Goal: Transaction & Acquisition: Purchase product/service

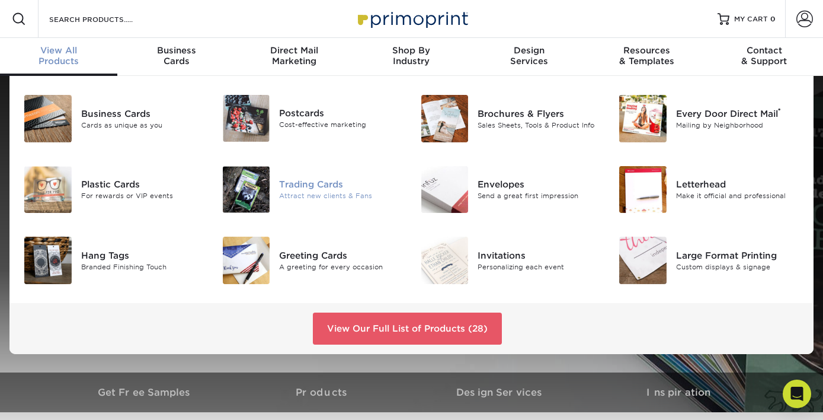
click at [252, 190] on img at bounding box center [246, 189] width 47 height 47
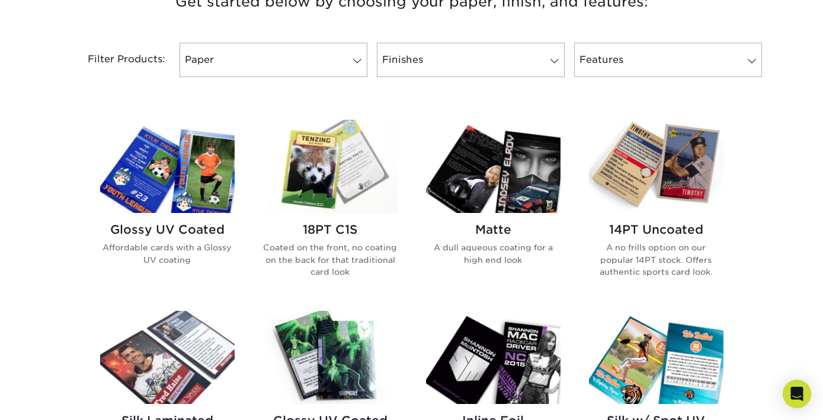
scroll to position [481, 0]
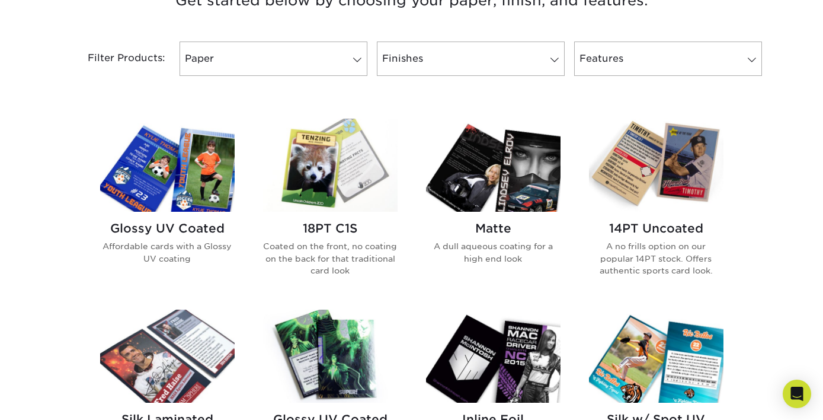
click at [664, 246] on p "A no frills option on our popular 14PT stock. Offers authentic sports card look." at bounding box center [656, 258] width 135 height 36
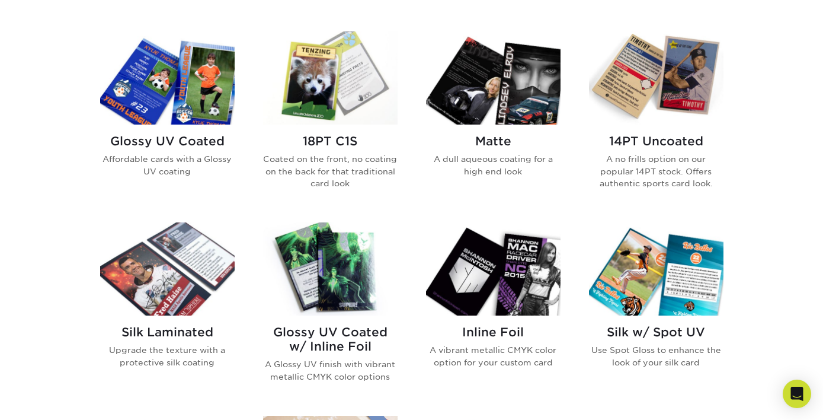
scroll to position [568, 0]
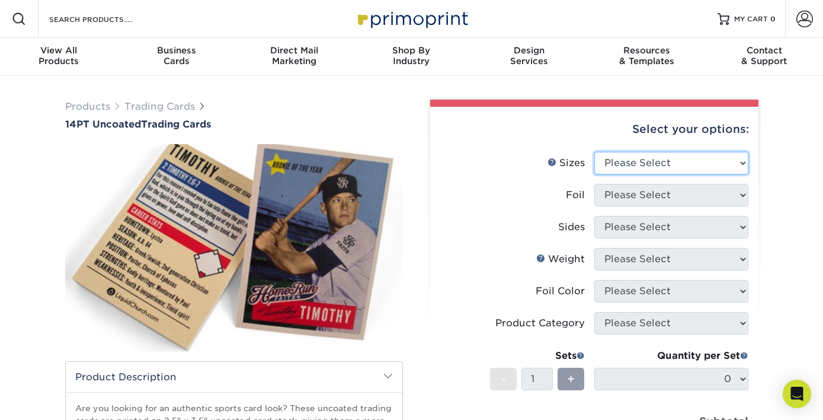
select select "2.50x3.50"
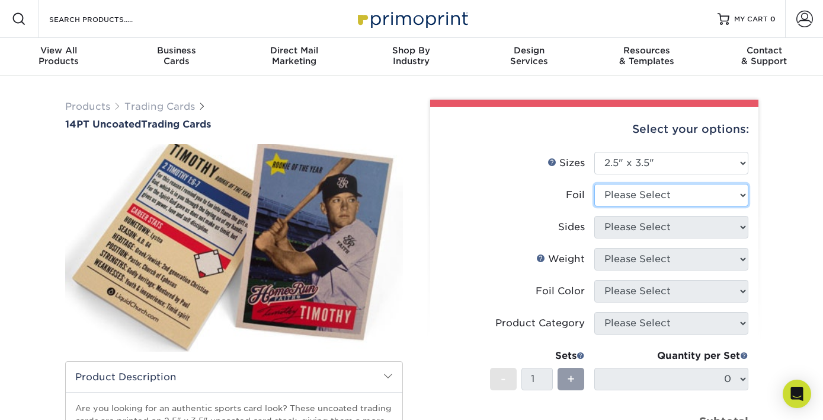
select select "0"
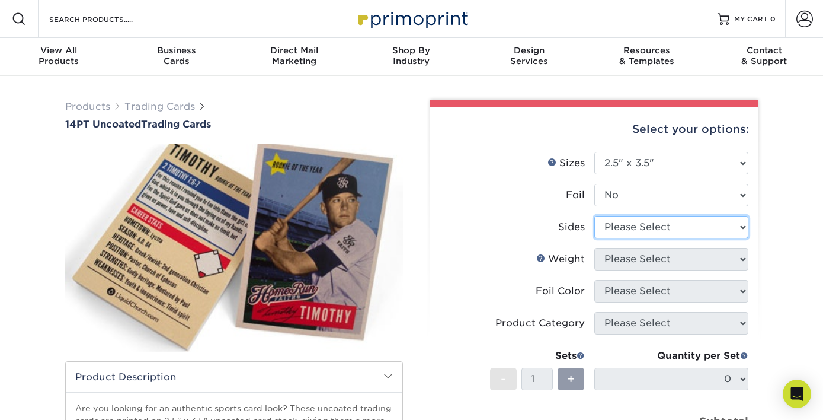
select select "13abbda7-1d64-4f25-8bb2-c179b224825d"
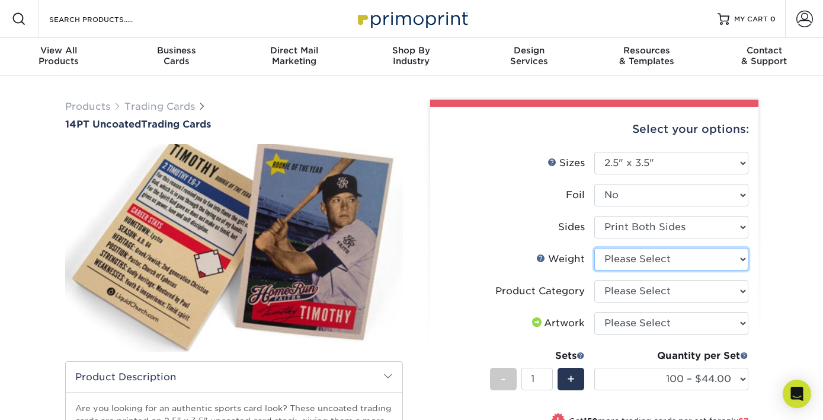
select select "14PT Uncoated"
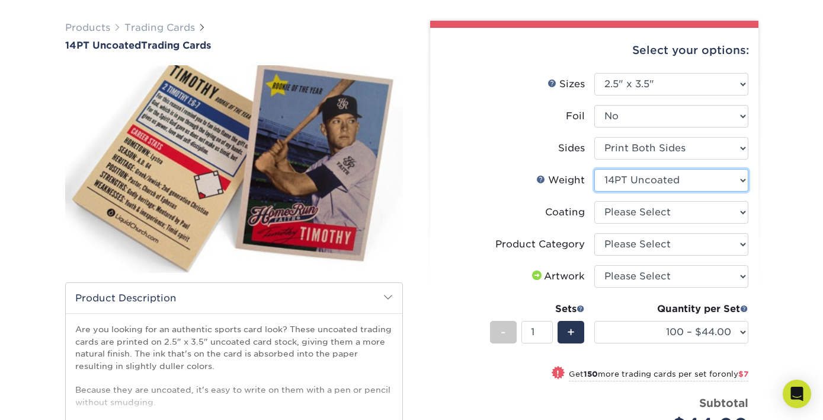
scroll to position [81, 0]
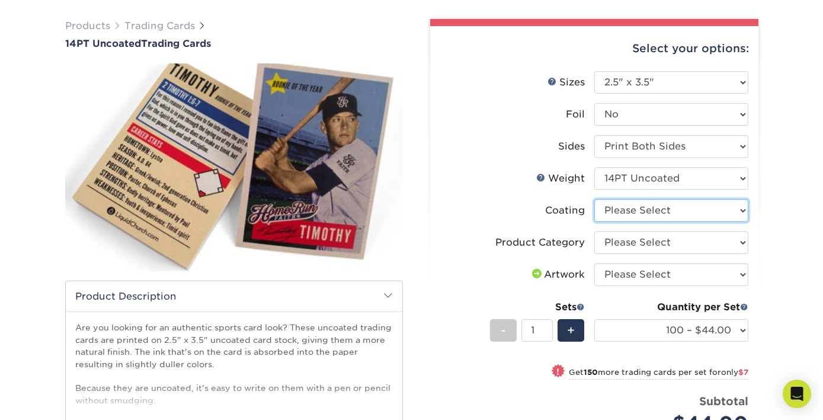
select select "3e7618de-abca-4bda-9f97-8b9129e913d8"
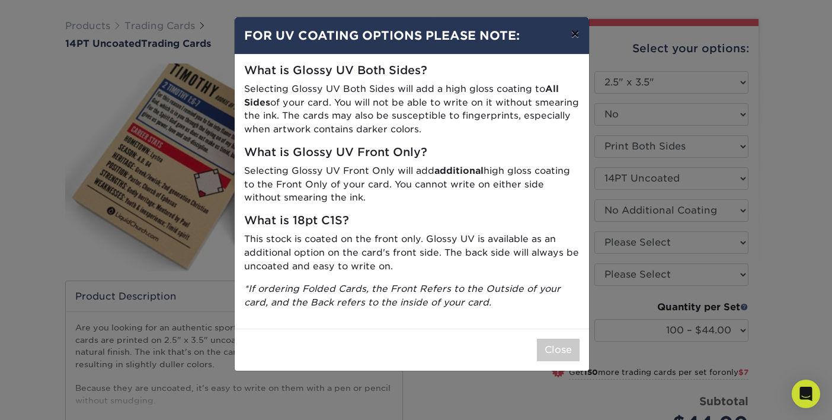
click at [578, 36] on button "×" at bounding box center [574, 33] width 27 height 33
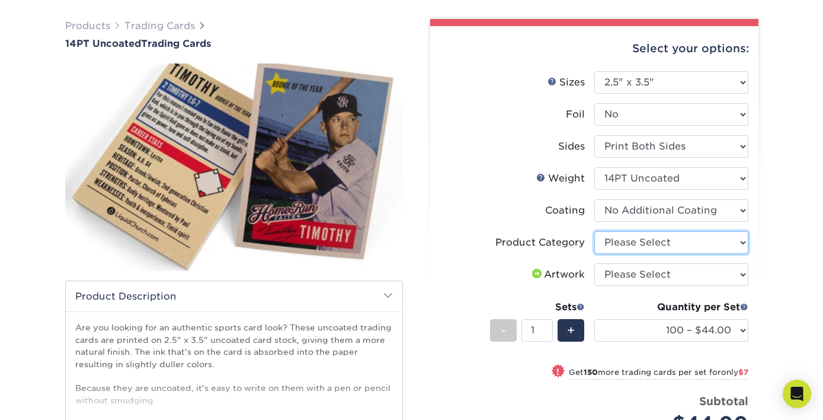
select select "c2f9bce9-36c2-409d-b101-c29d9d031e18"
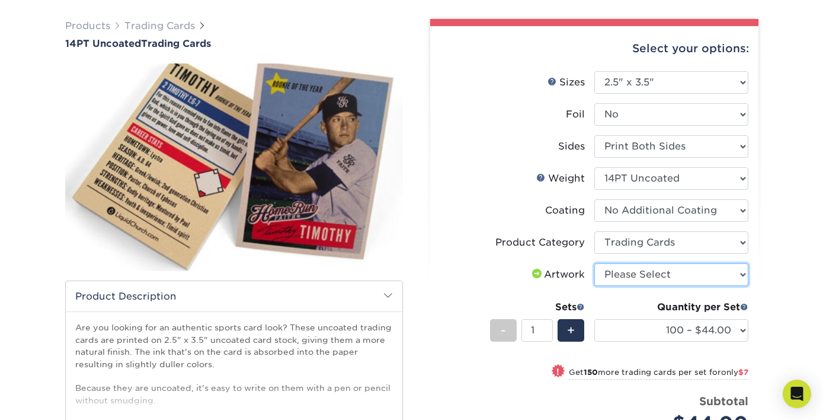
select select "upload"
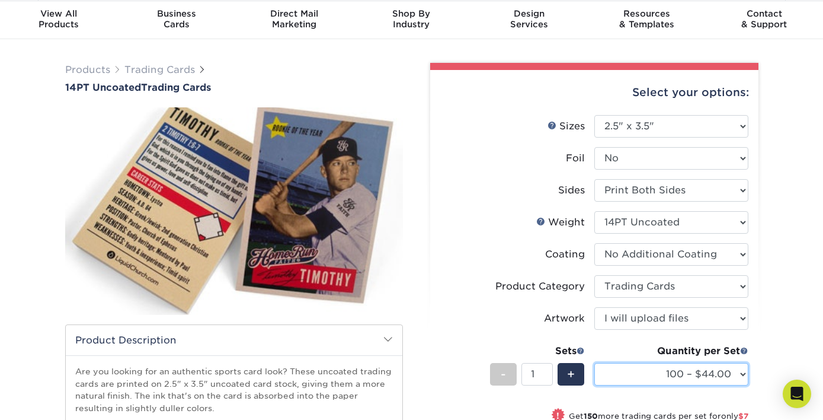
scroll to position [0, 0]
